Goal: Information Seeking & Learning: Understand process/instructions

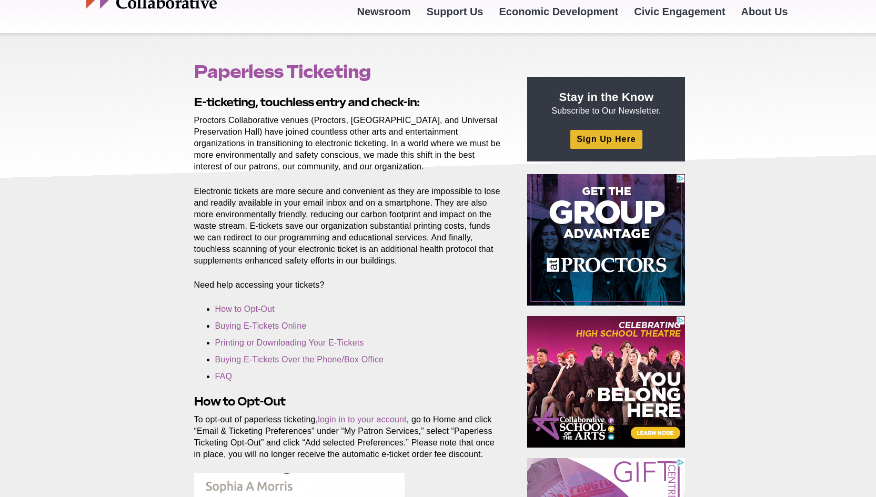
scroll to position [194, 0]
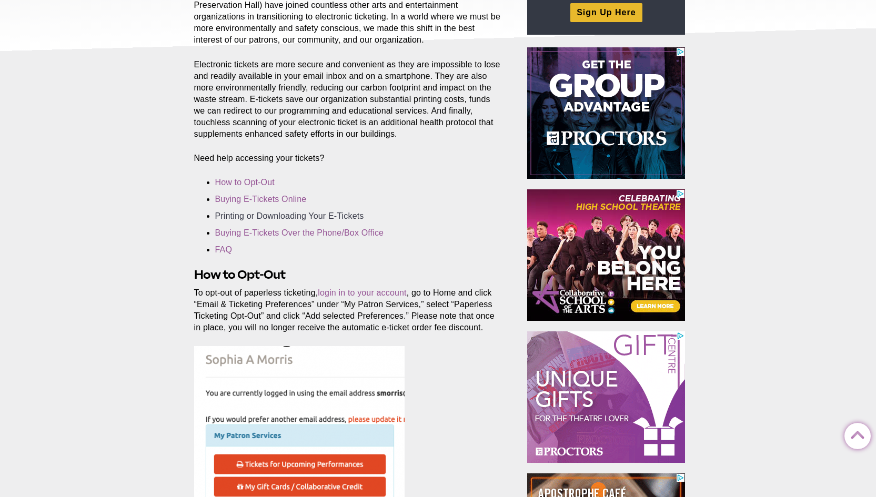
click at [341, 213] on link "Printing or Downloading Your E-Tickets" at bounding box center [289, 216] width 149 height 9
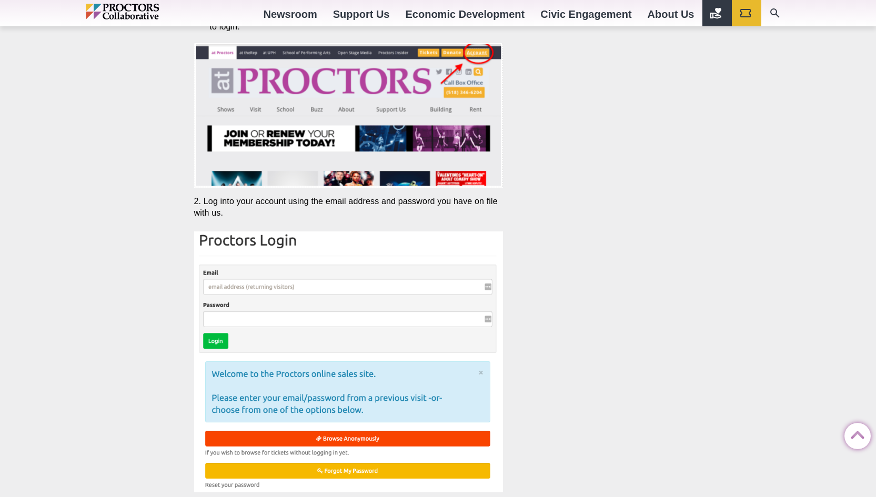
scroll to position [2048, 0]
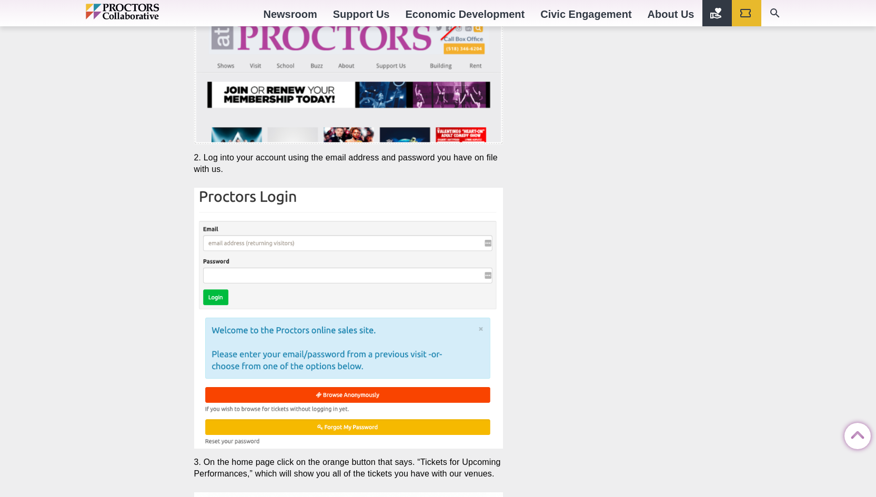
click at [336, 244] on img at bounding box center [348, 318] width 309 height 261
click at [324, 240] on img at bounding box center [348, 318] width 309 height 261
click at [323, 241] on img at bounding box center [348, 318] width 309 height 261
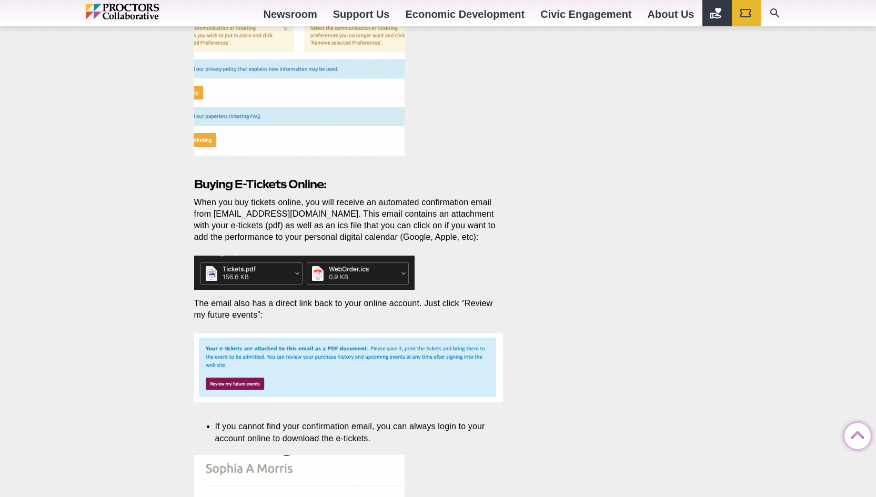
scroll to position [448, 0]
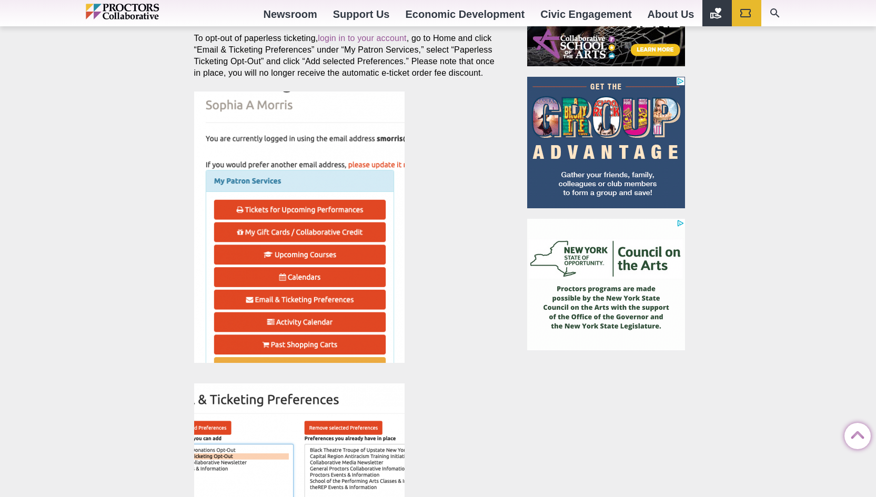
click at [856, 431] on icon at bounding box center [858, 437] width 26 height 26
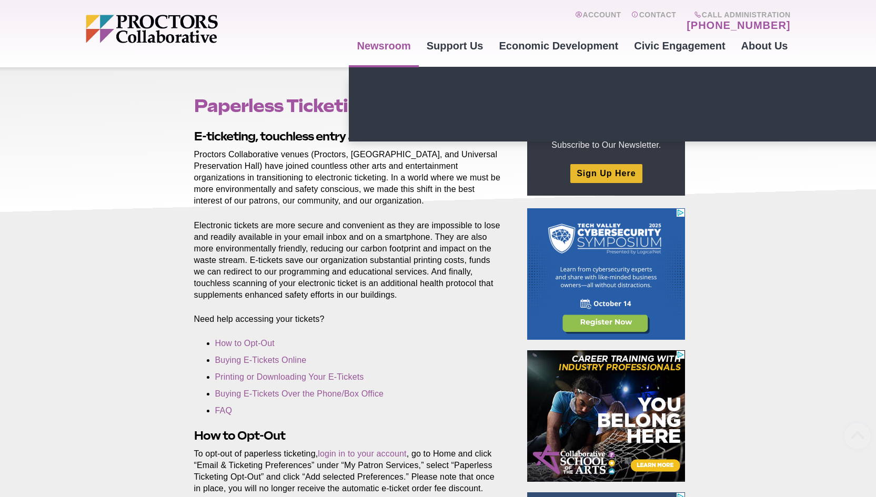
scroll to position [0, 0]
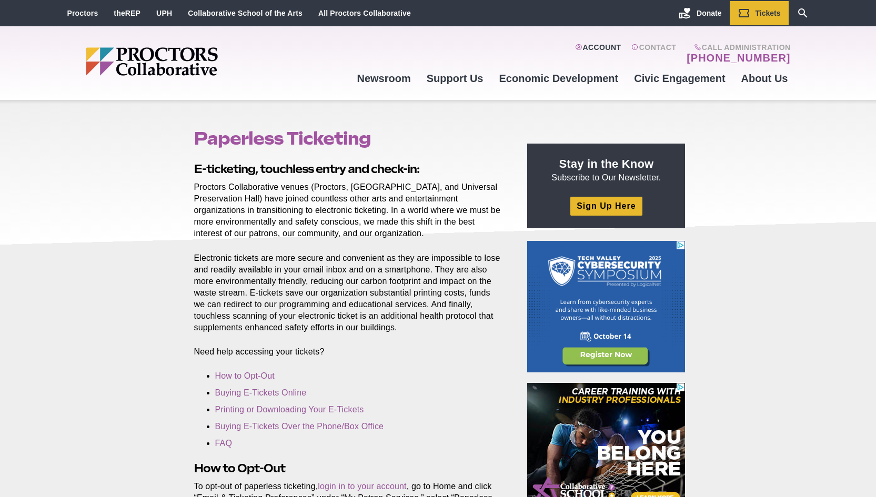
click at [604, 43] on link "Account" at bounding box center [598, 53] width 46 height 21
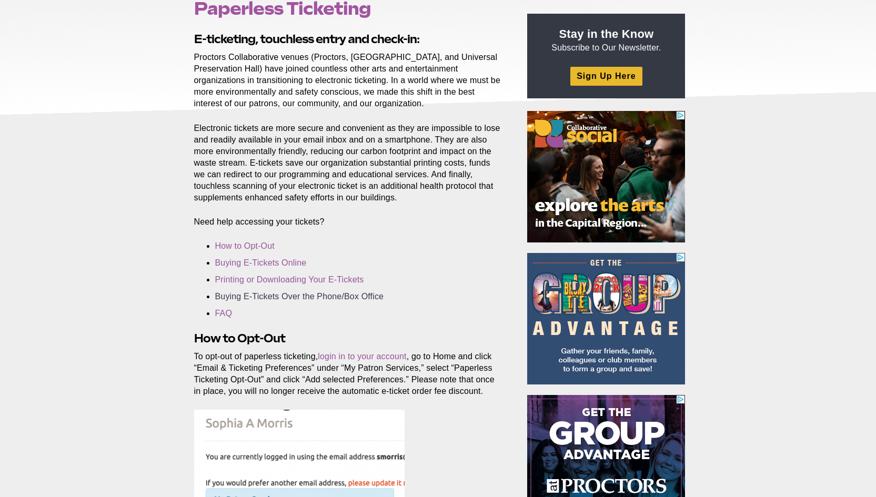
scroll to position [130, 0]
click at [333, 277] on link "Printing or Downloading Your E-Tickets" at bounding box center [289, 279] width 149 height 9
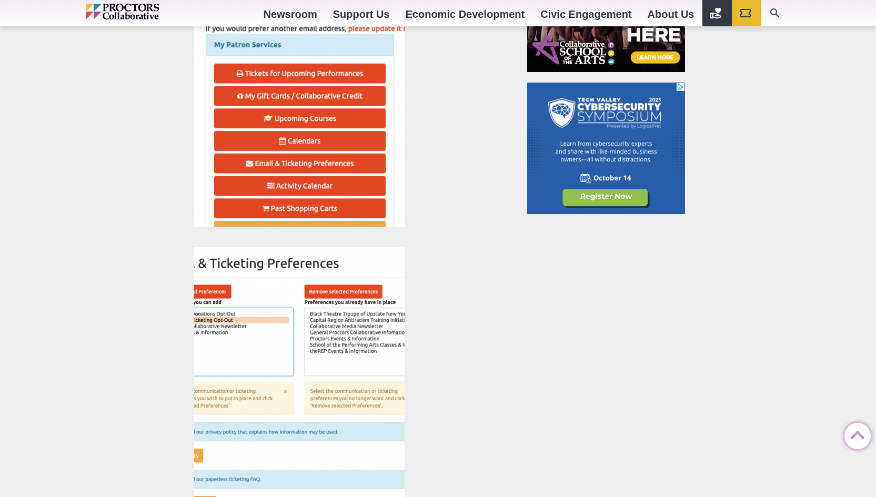
scroll to position [1478, 0]
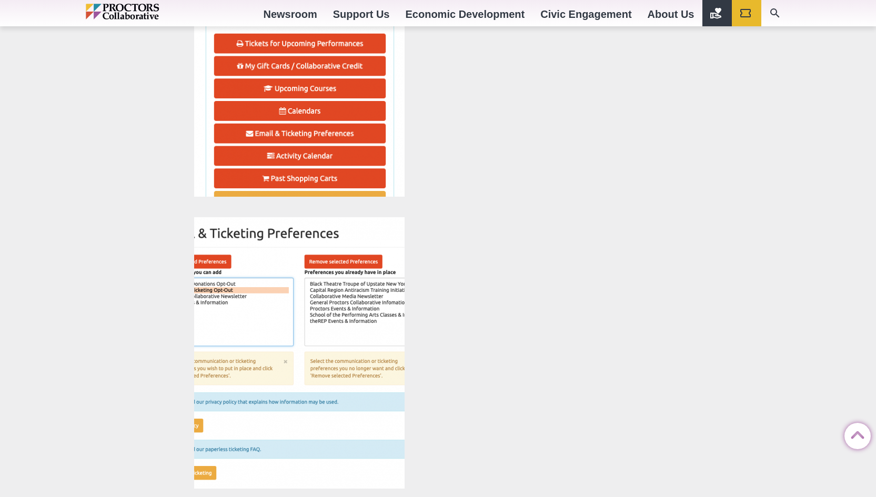
click at [857, 444] on icon at bounding box center [858, 437] width 26 height 26
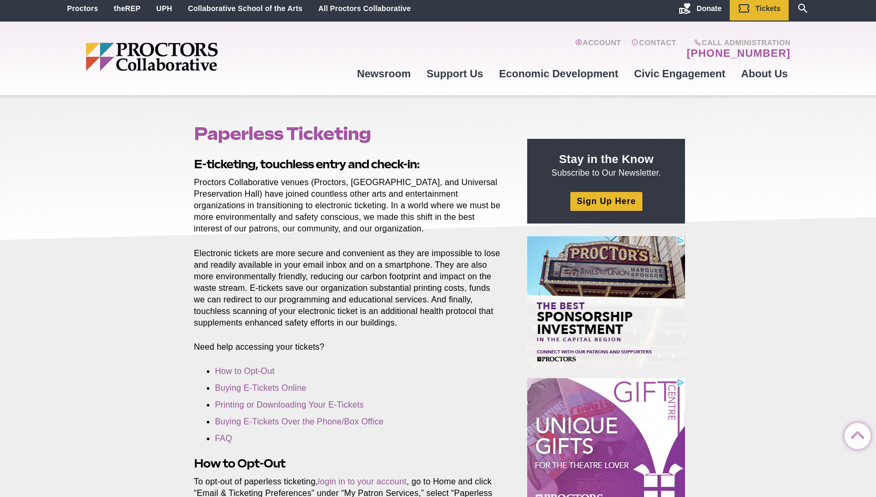
scroll to position [0, 0]
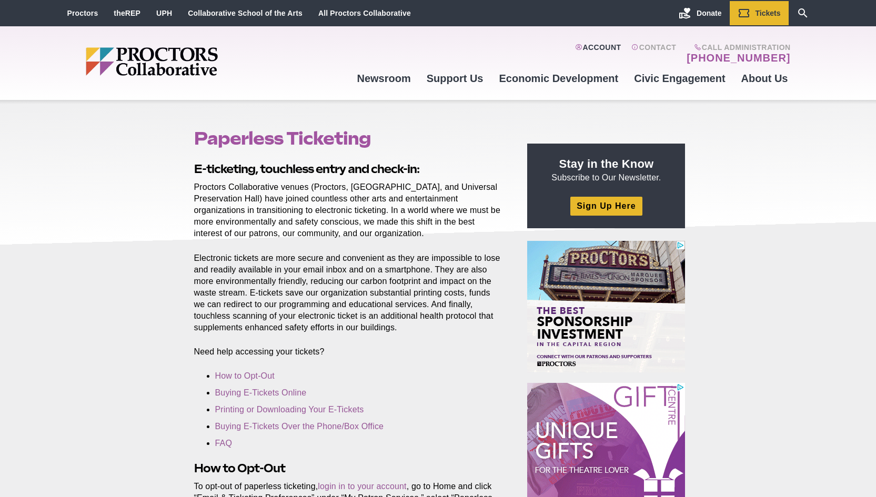
click at [601, 46] on link "Account" at bounding box center [598, 53] width 46 height 21
